Goal: Transaction & Acquisition: Book appointment/travel/reservation

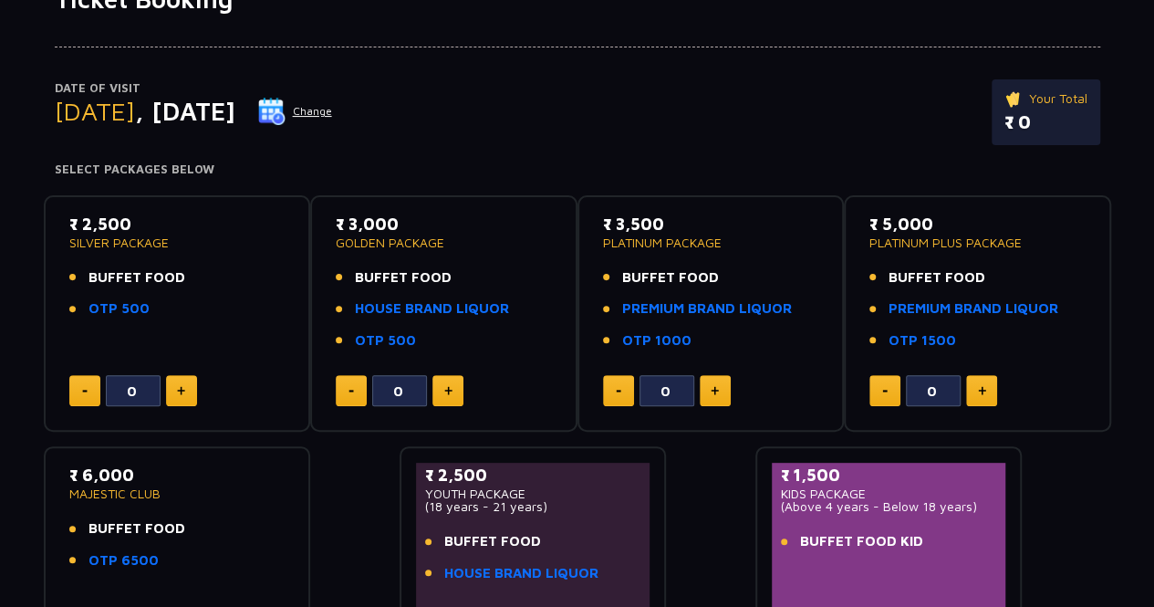
scroll to position [182, 0]
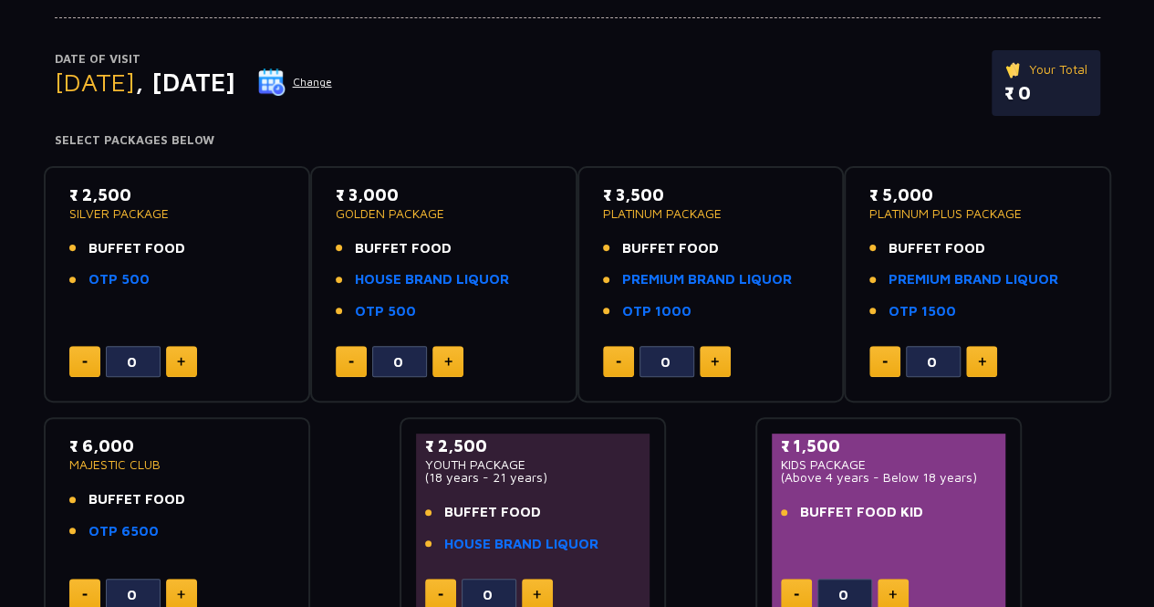
drag, startPoint x: 143, startPoint y: 203, endPoint x: 86, endPoint y: 198, distance: 57.7
click at [89, 198] on p "₹ 2,500" at bounding box center [177, 194] width 216 height 25
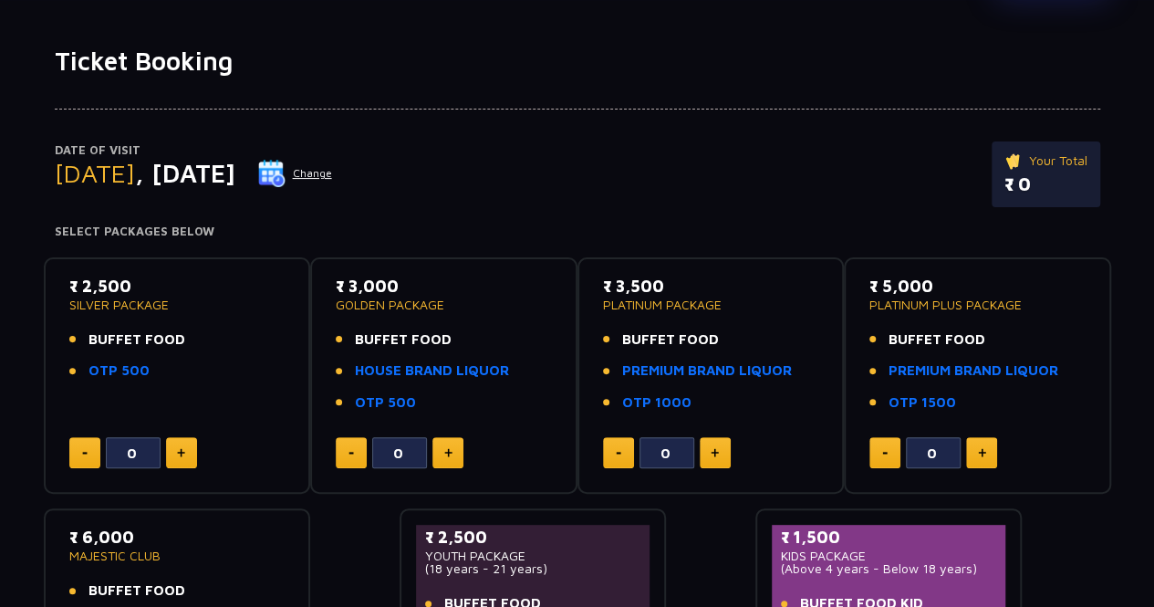
click at [109, 182] on span "[DATE]" at bounding box center [95, 173] width 80 height 30
click at [110, 182] on span "[DATE]" at bounding box center [95, 173] width 80 height 30
drag, startPoint x: 78, startPoint y: 276, endPoint x: 151, endPoint y: 287, distance: 73.8
click at [151, 287] on p "₹ 2,500" at bounding box center [177, 286] width 216 height 25
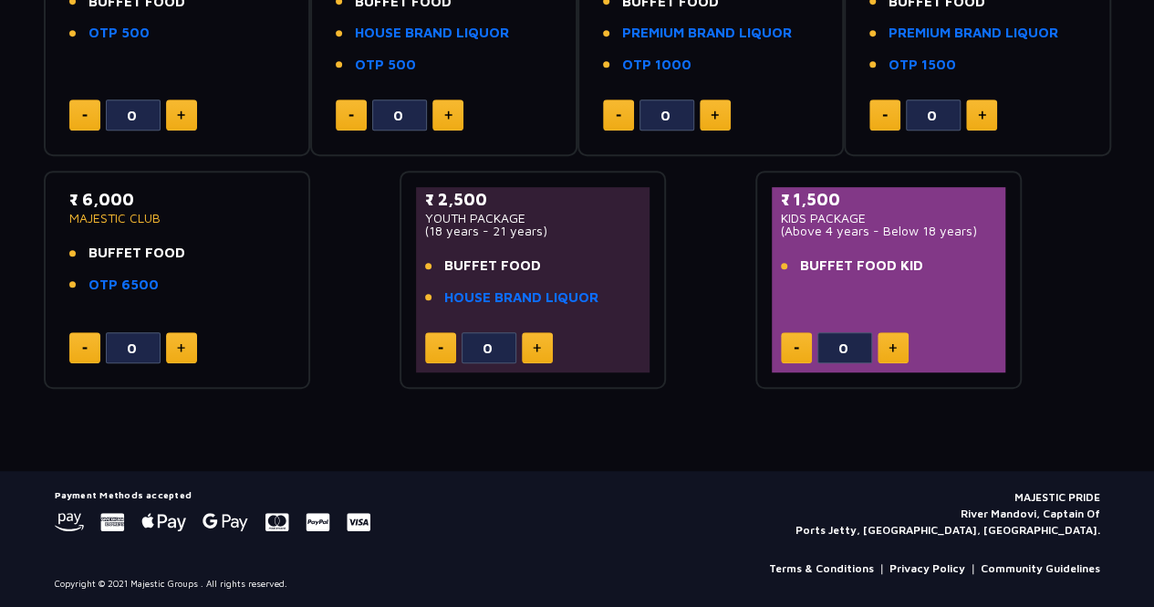
scroll to position [155, 0]
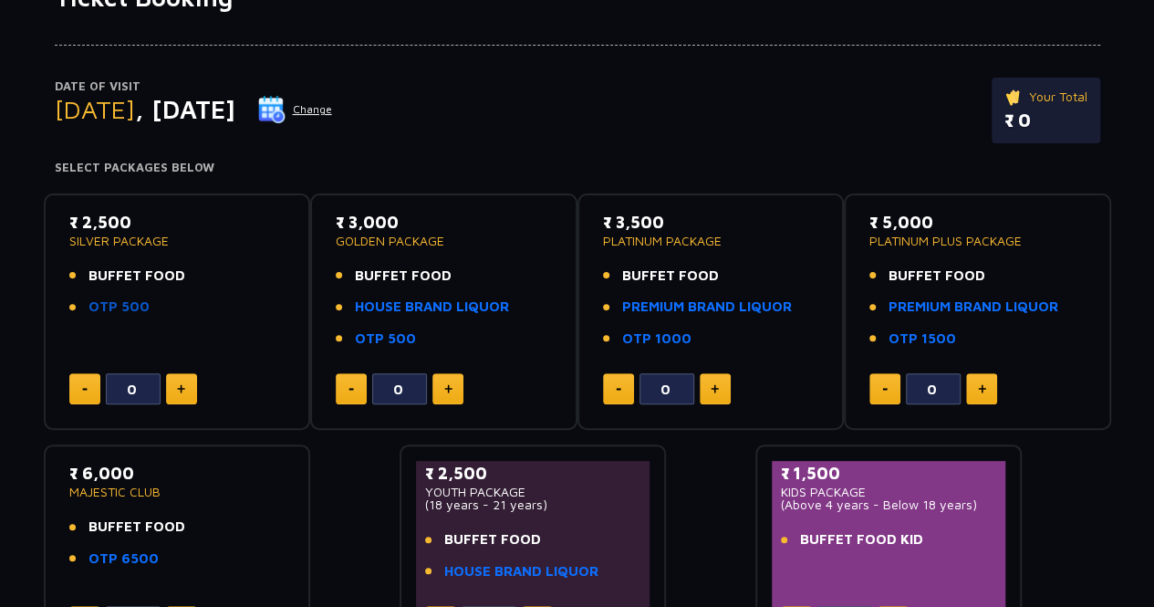
click at [120, 304] on link "OTP 500" at bounding box center [118, 306] width 61 height 21
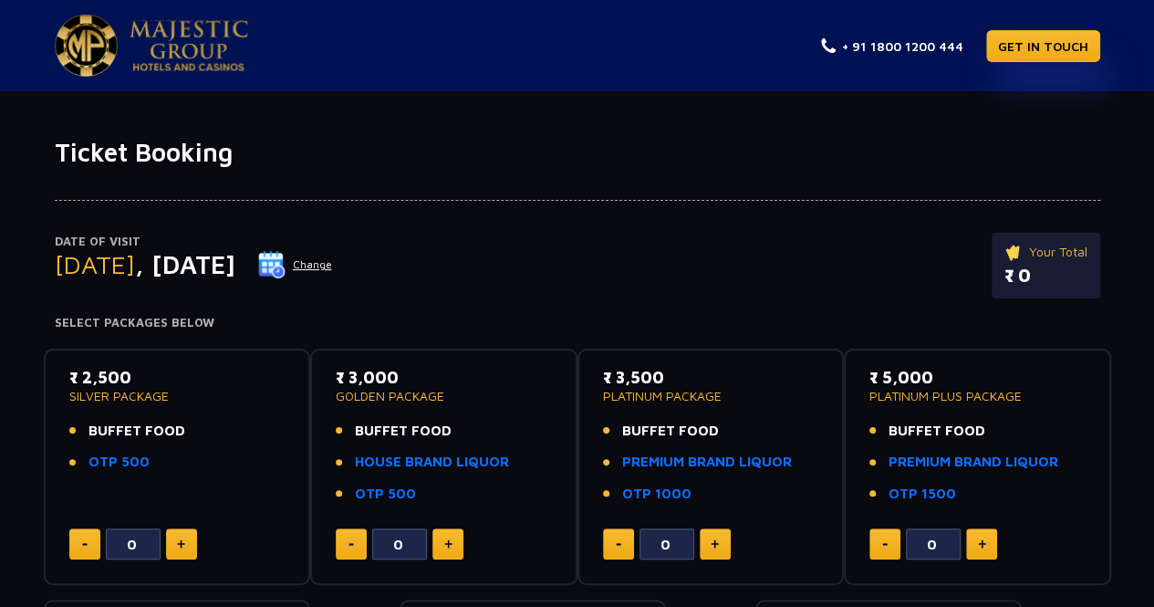
click at [97, 171] on div at bounding box center [577, 184] width 1045 height 33
